Goal: Transaction & Acquisition: Book appointment/travel/reservation

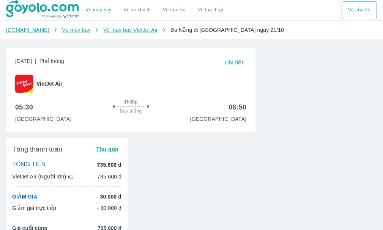
click at [97, 10] on link "Vé máy bay" at bounding box center [99, 10] width 26 height 6
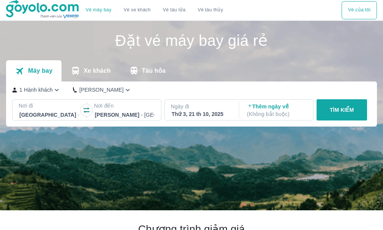
click at [109, 115] on div at bounding box center [124, 114] width 59 height 9
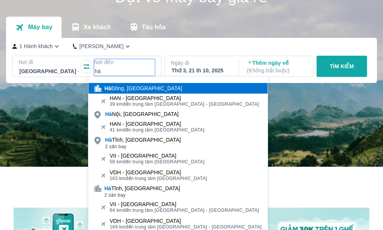
type input "h"
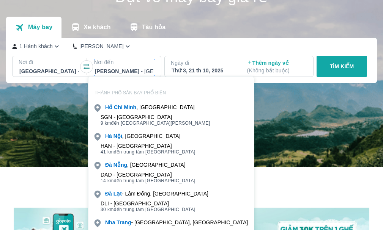
click at [101, 47] on p "[PERSON_NAME]" at bounding box center [101, 46] width 44 height 8
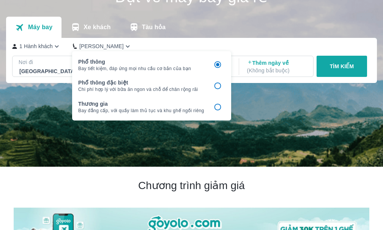
click at [217, 107] on input "checkbox" at bounding box center [217, 107] width 15 height 15
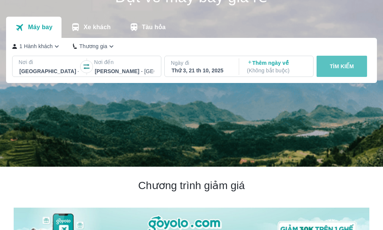
click at [338, 63] on button "TÌM KIẾM" at bounding box center [341, 66] width 50 height 21
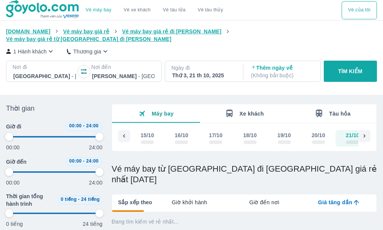
scroll to position [0, 13]
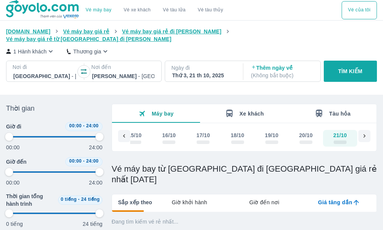
type input "97.9166666666667"
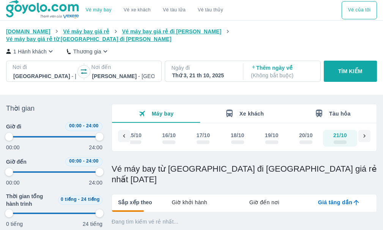
type input "97.9166666666667"
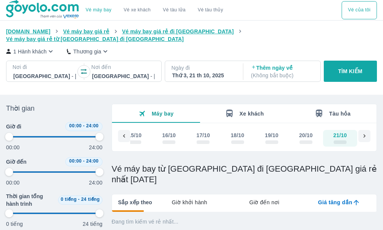
type input "97.9166666666667"
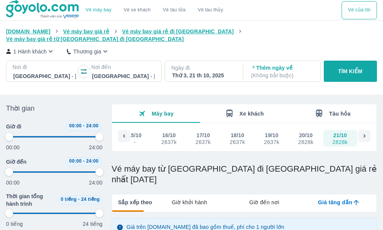
type input "97.9166666666667"
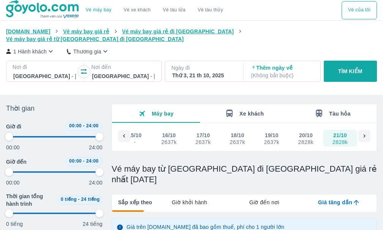
type input "97.9166666666667"
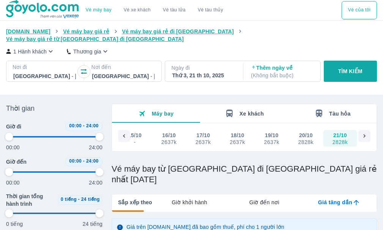
type input "97.9166666666667"
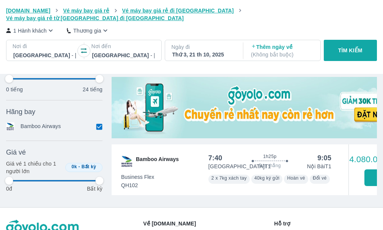
type input "97.9166666666667"
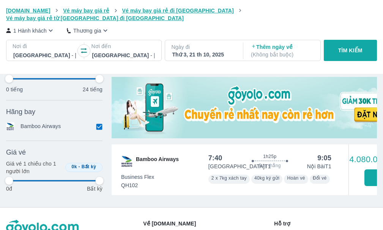
type input "97.9166666666667"
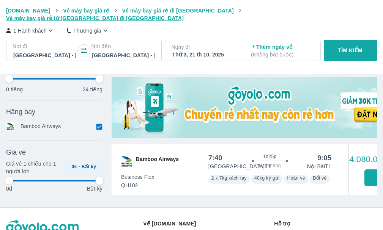
type input "97.9166666666667"
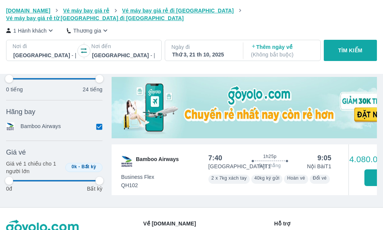
type input "97.9166666666667"
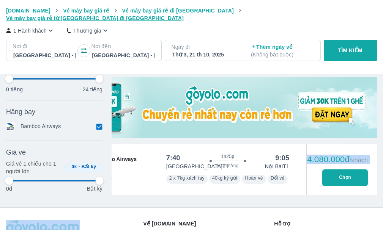
drag, startPoint x: 246, startPoint y: 195, endPoint x: 319, endPoint y: 193, distance: 73.6
click at [319, 193] on div "Bamboo Airways 7:40 1h25p Bay thẳng 9:05 Đà Nẵng T1 Nội Bài T1 Business Flex QH…" at bounding box center [222, 170] width 307 height 51
click at [334, 178] on button "Chọn" at bounding box center [345, 178] width 46 height 17
type input "97.9166666666667"
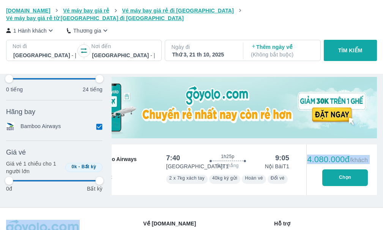
type input "97.9166666666667"
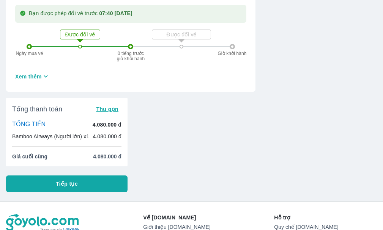
scroll to position [403, 0]
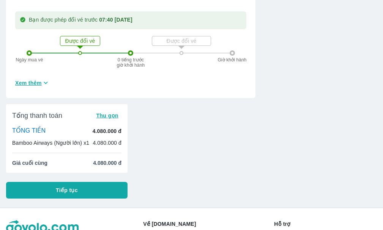
click at [105, 127] on div "TỔNG TIỀN 4.080.000 đ Bamboo Airways (Người lớn) x1 4.080.000 đ" at bounding box center [66, 137] width 109 height 20
click at [38, 79] on span "Xem thêm" at bounding box center [28, 83] width 27 height 8
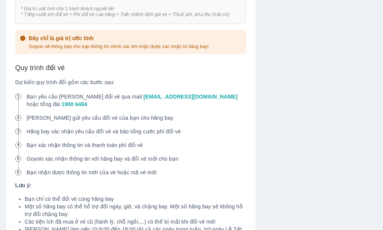
scroll to position [841, 0]
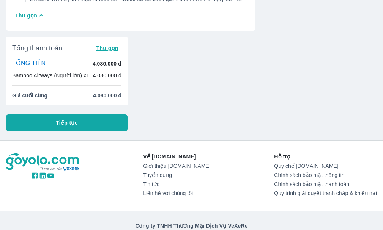
click at [110, 45] on span "Thu gọn" at bounding box center [107, 48] width 22 height 6
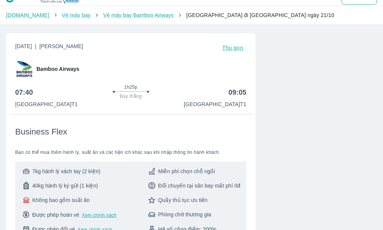
scroll to position [0, 0]
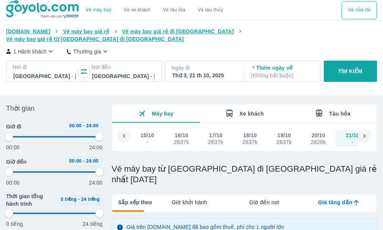
scroll to position [0, 13]
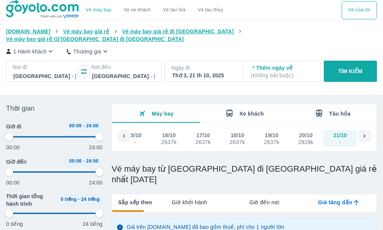
type input "97.9166666666667"
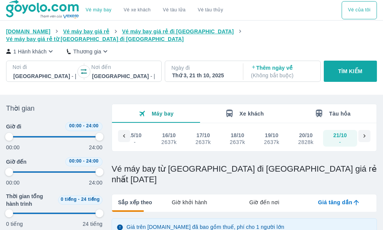
type input "97.9166666666667"
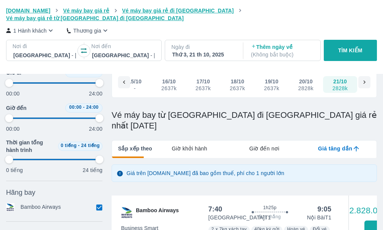
type input "97.9166666666667"
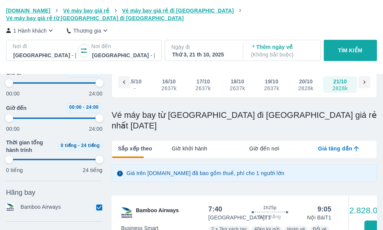
type input "97.9166666666667"
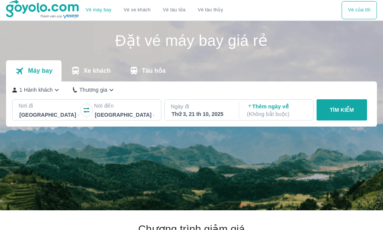
click at [343, 113] on p "TÌM KIẾM" at bounding box center [342, 110] width 24 height 8
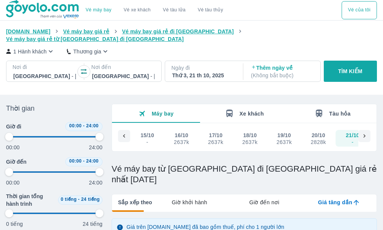
scroll to position [0, 13]
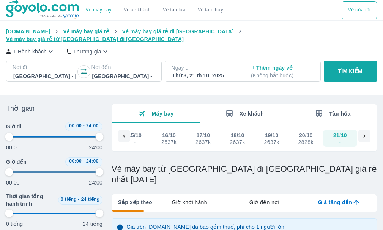
type input "97.9166666666667"
checkbox input "true"
type input "97.9166666666667"
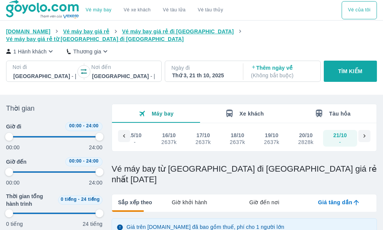
type input "97.9166666666667"
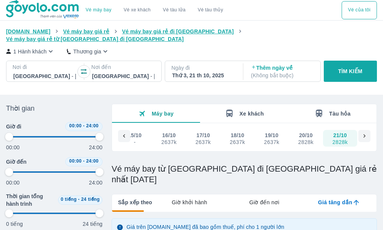
type input "97.9166666666667"
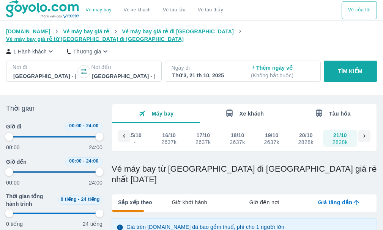
type input "97.9166666666667"
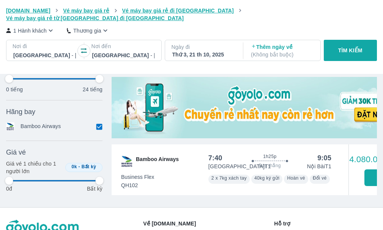
type input "97.9166666666667"
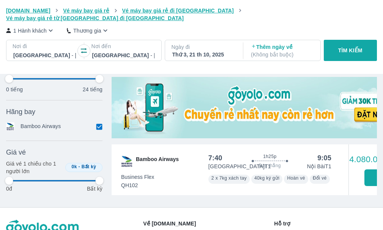
type input "97.9166666666667"
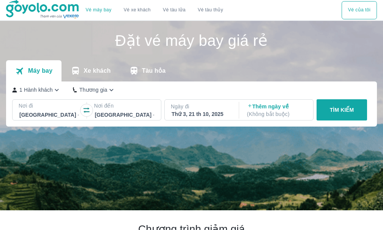
click at [94, 91] on p "Thương gia" at bounding box center [93, 90] width 28 height 8
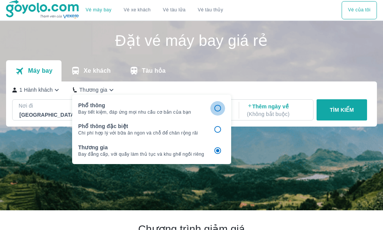
click at [219, 107] on input "checkbox" at bounding box center [217, 108] width 15 height 15
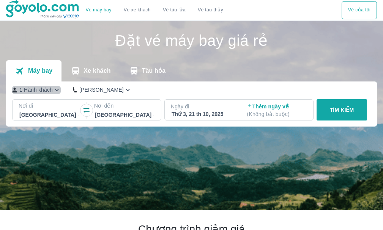
click at [57, 93] on icon "button" at bounding box center [57, 90] width 8 height 8
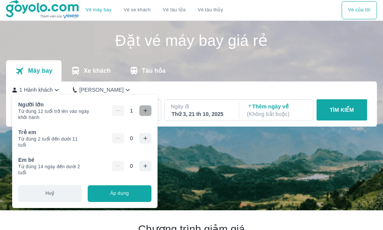
click at [143, 113] on icon "button" at bounding box center [145, 111] width 6 height 6
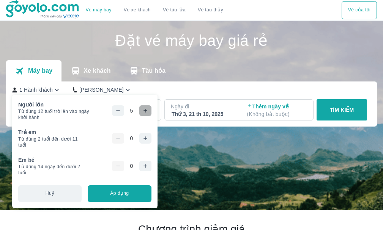
click at [143, 113] on icon "button" at bounding box center [145, 111] width 6 height 6
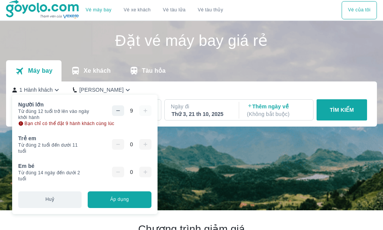
click at [143, 113] on div "9" at bounding box center [131, 110] width 39 height 11
click at [115, 199] on button "Áp dụng" at bounding box center [119, 200] width 63 height 17
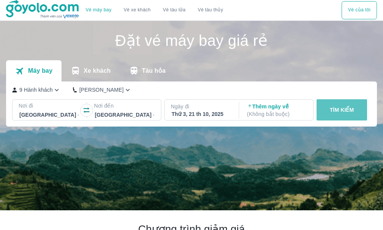
click at [341, 108] on p "TÌM KIẾM" at bounding box center [342, 110] width 24 height 8
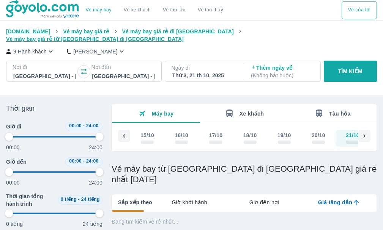
scroll to position [0, 13]
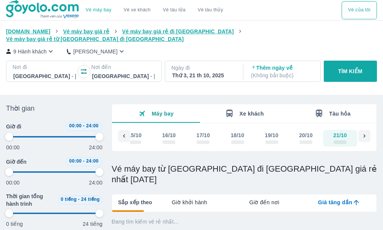
type input "97.9166666666667"
checkbox input "true"
type input "97.9166666666667"
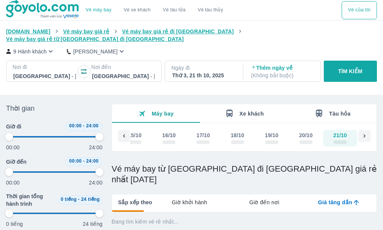
type input "97.9166666666667"
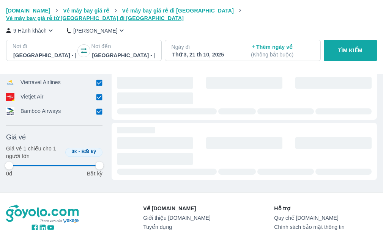
type input "97.9166666666667"
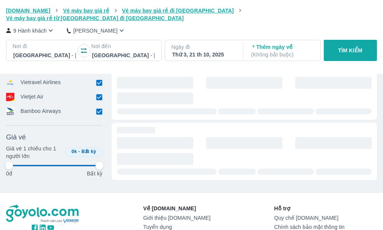
type input "97.9166666666667"
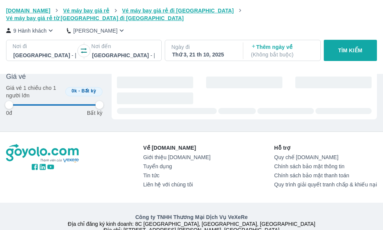
type input "97.9166666666667"
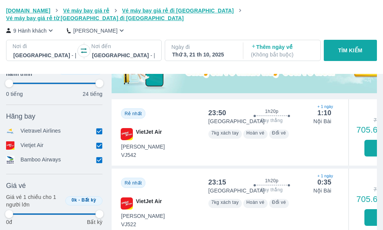
scroll to position [316, 0]
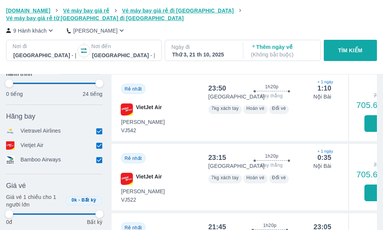
type input "97.9166666666667"
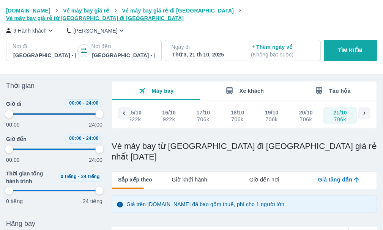
type input "97.9166666666667"
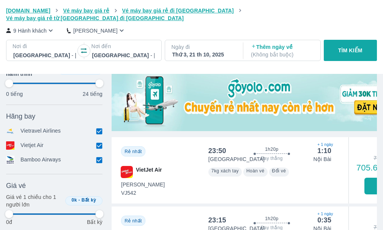
type input "97.9166666666667"
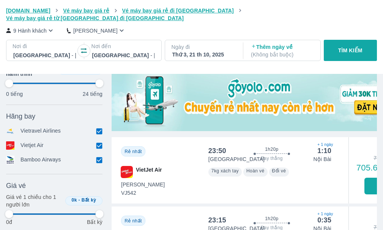
type input "97.9166666666667"
drag, startPoint x: 325, startPoint y: 149, endPoint x: 274, endPoint y: 162, distance: 52.2
click at [274, 162] on div "23:50 1h20p Bay thẳng 1:10 + 1 ngày Đà Nẵng Nội Bài Tiết Kiệm VJ542 7kg xách ta…" at bounding box center [269, 170] width 141 height 66
click at [367, 178] on button "Chọn" at bounding box center [387, 186] width 46 height 17
type input "97.9166666666667"
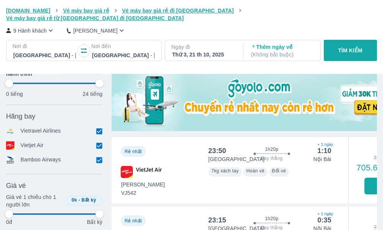
type input "97.9166666666667"
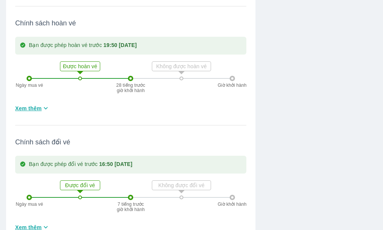
scroll to position [461, 0]
